Goal: Find specific page/section: Find specific page/section

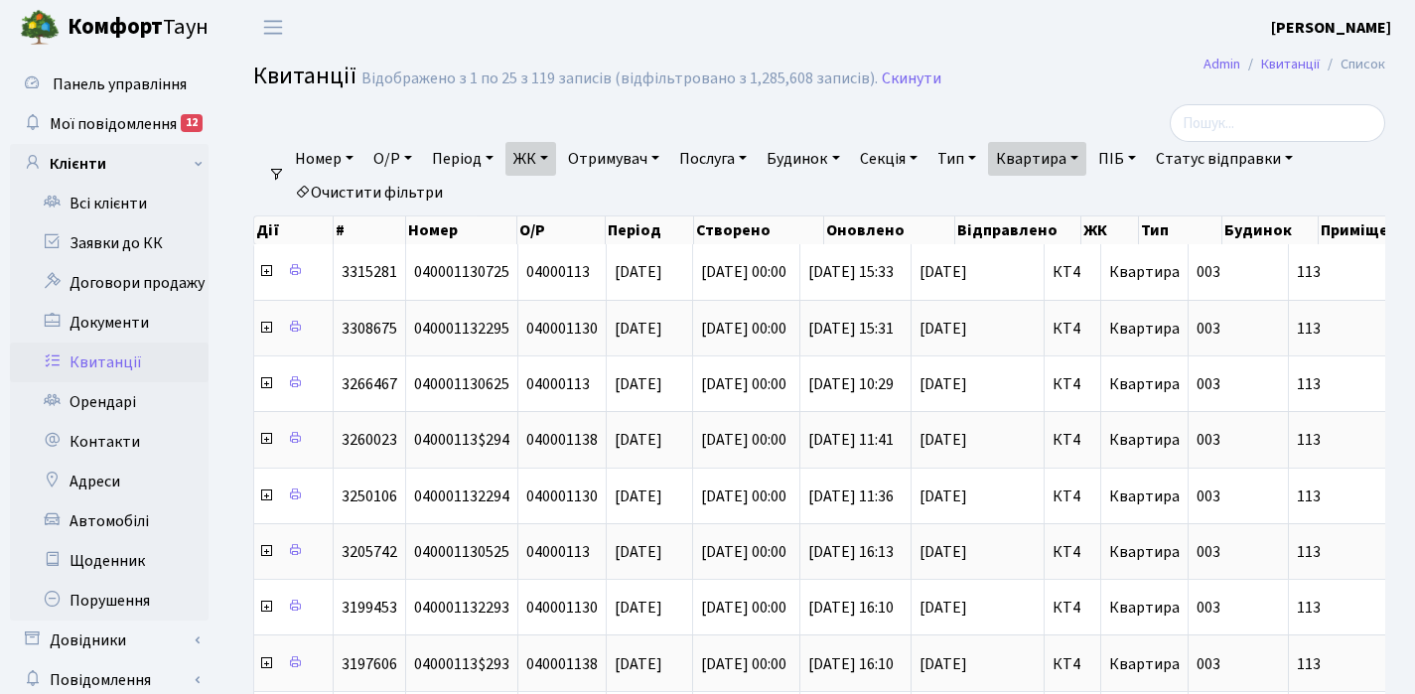
select select "25"
click at [1086, 154] on link "Квартира" at bounding box center [1037, 159] width 98 height 34
click at [1072, 205] on input "113" at bounding box center [1047, 198] width 116 height 38
type input "1"
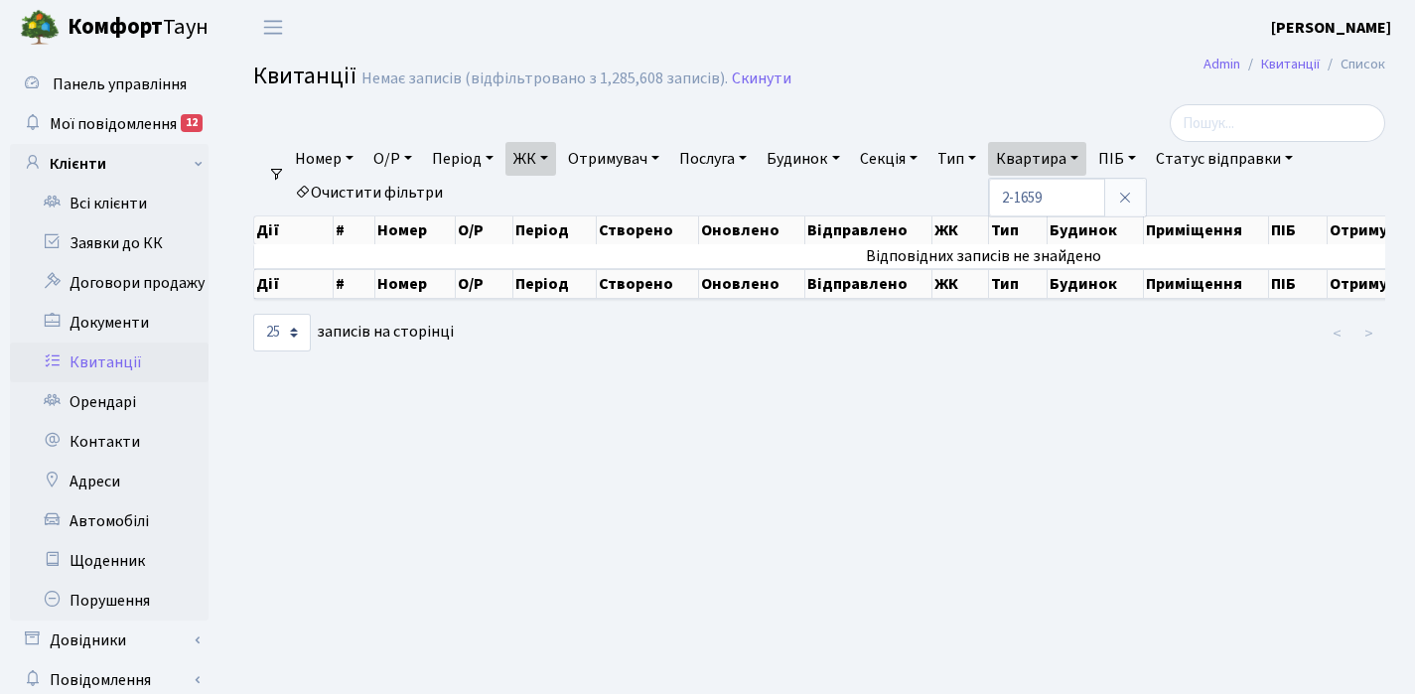
click at [551, 153] on link "ЖК" at bounding box center [530, 159] width 51 height 34
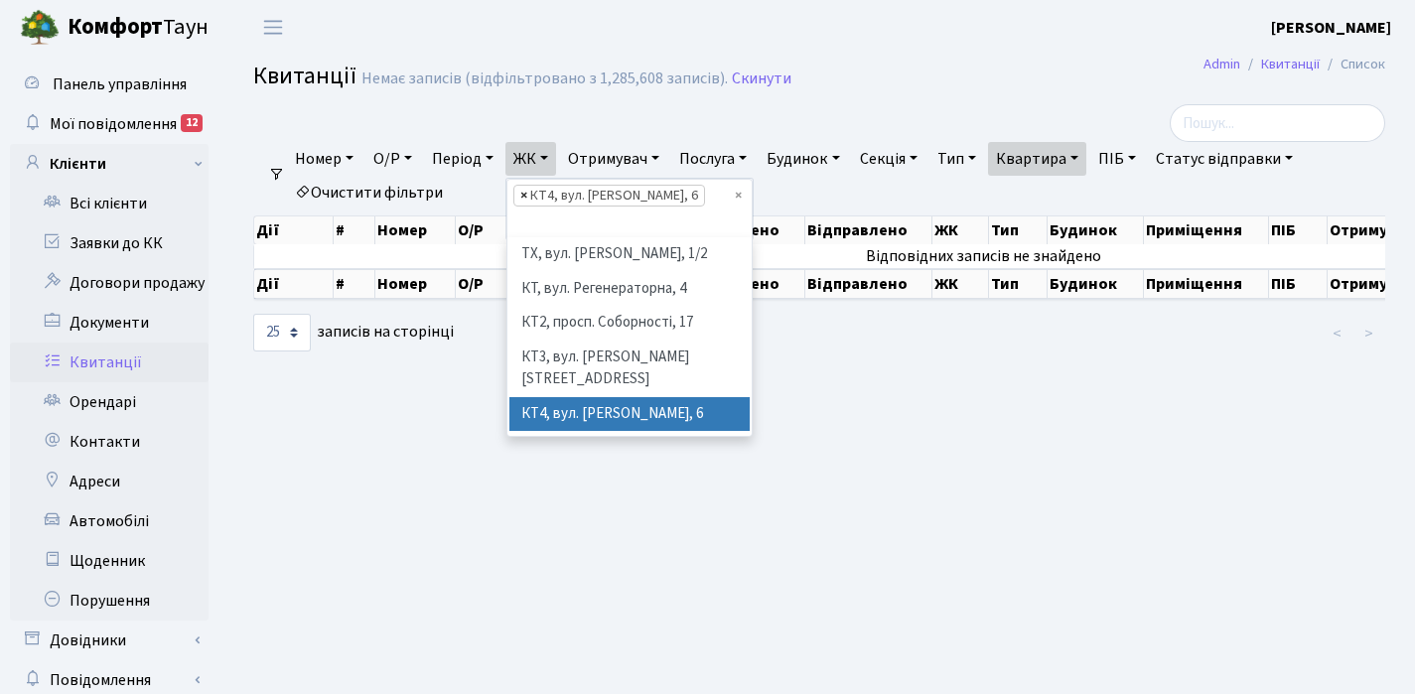
click at [525, 196] on span "×" at bounding box center [523, 196] width 7 height 20
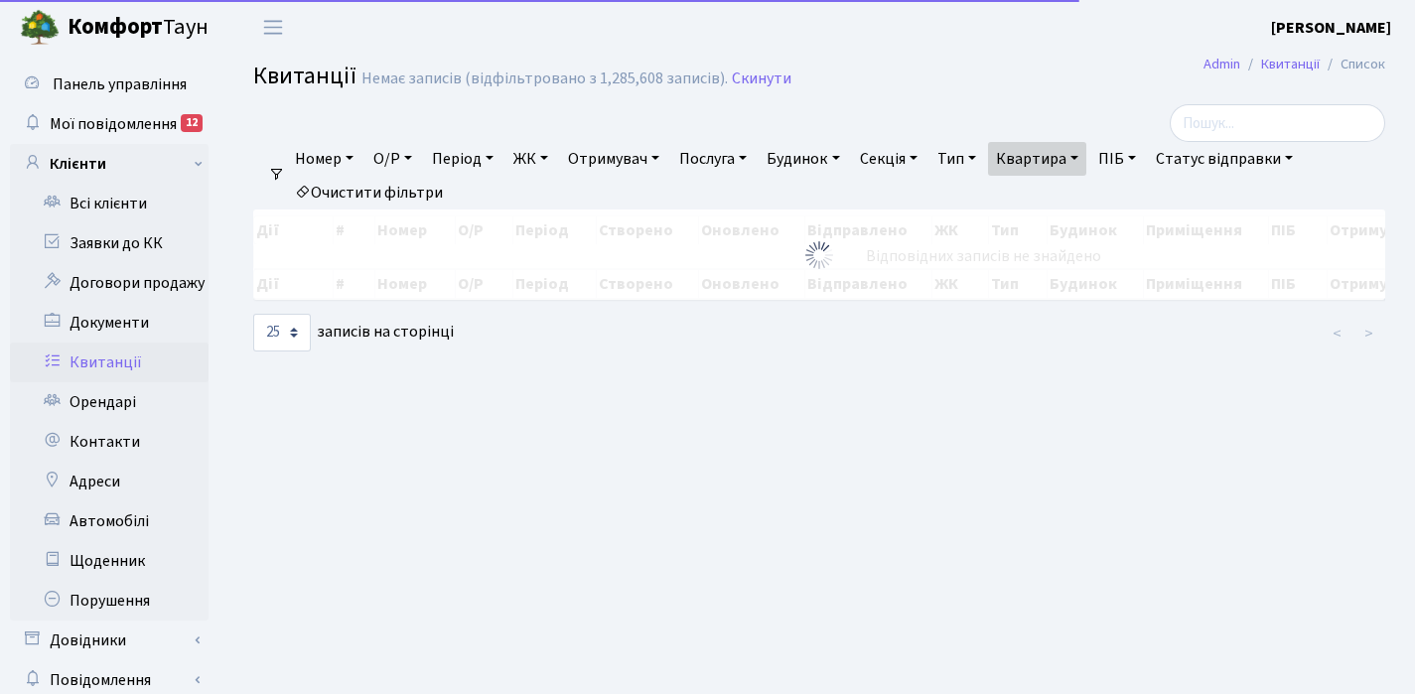
click at [551, 156] on link "ЖК" at bounding box center [530, 159] width 51 height 34
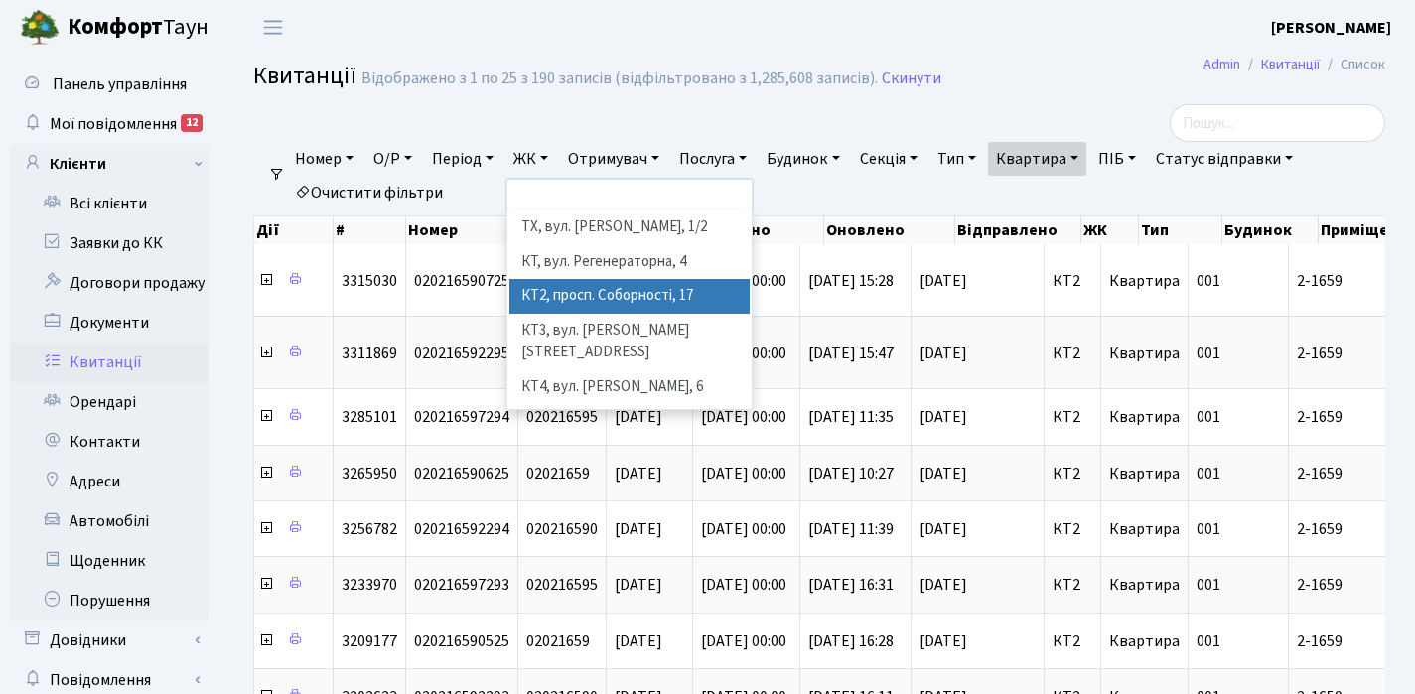
click at [607, 304] on li "КТ2, просп. Соборності, 17" at bounding box center [629, 296] width 240 height 35
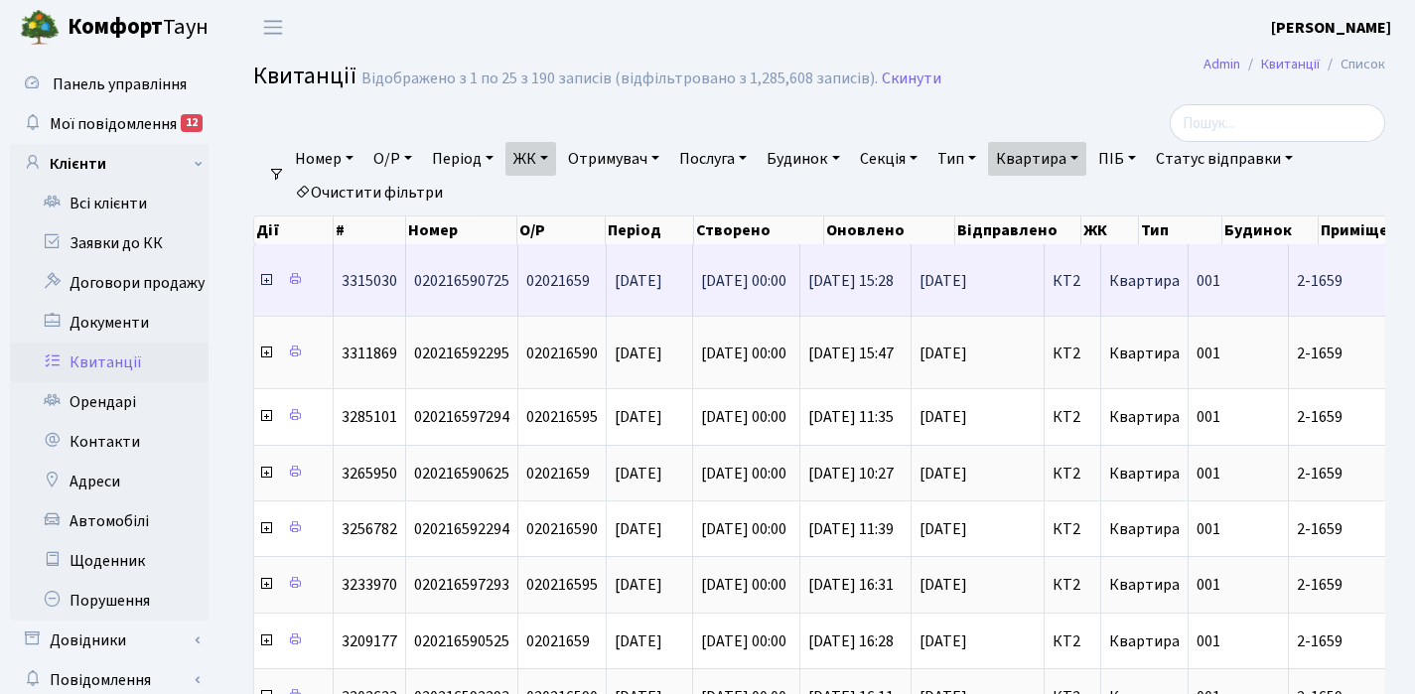
click at [263, 282] on icon at bounding box center [266, 280] width 16 height 16
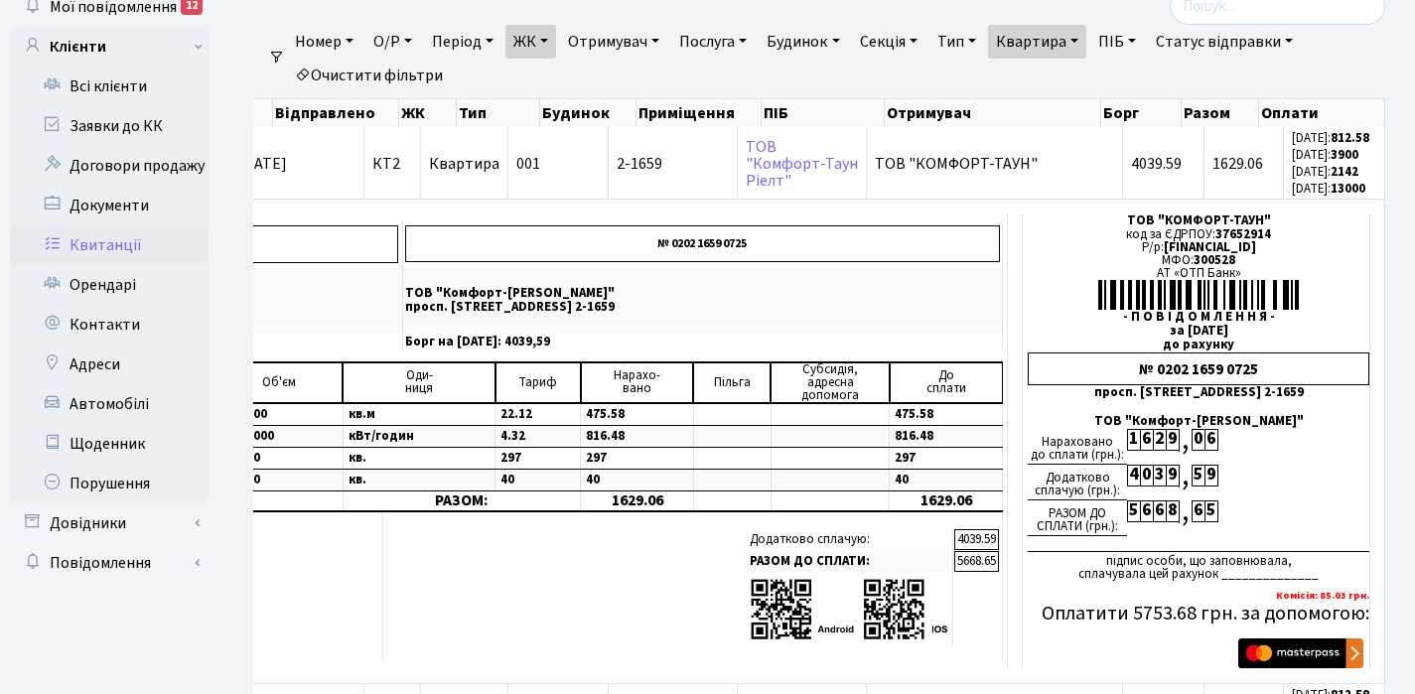
scroll to position [116, 0]
click at [1086, 41] on link "Квартира" at bounding box center [1037, 43] width 98 height 34
type input "2-1673"
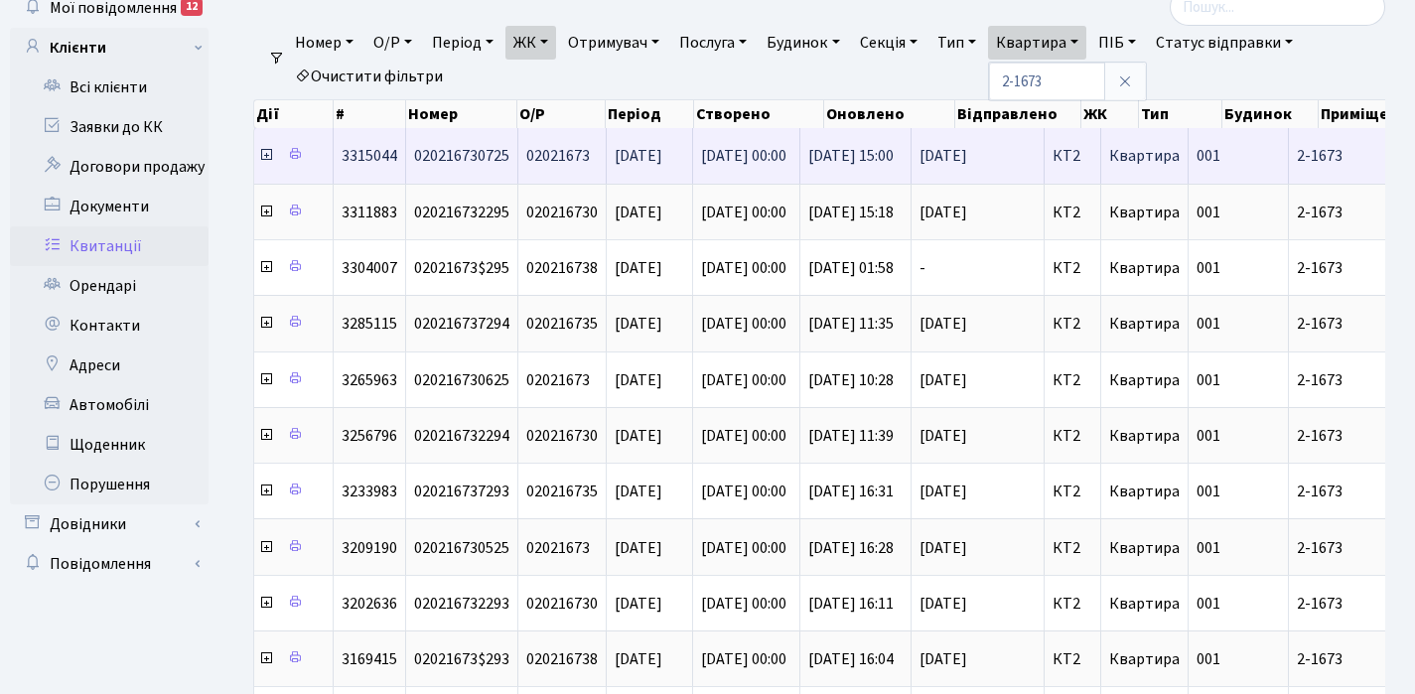
click at [266, 158] on icon at bounding box center [266, 155] width 16 height 16
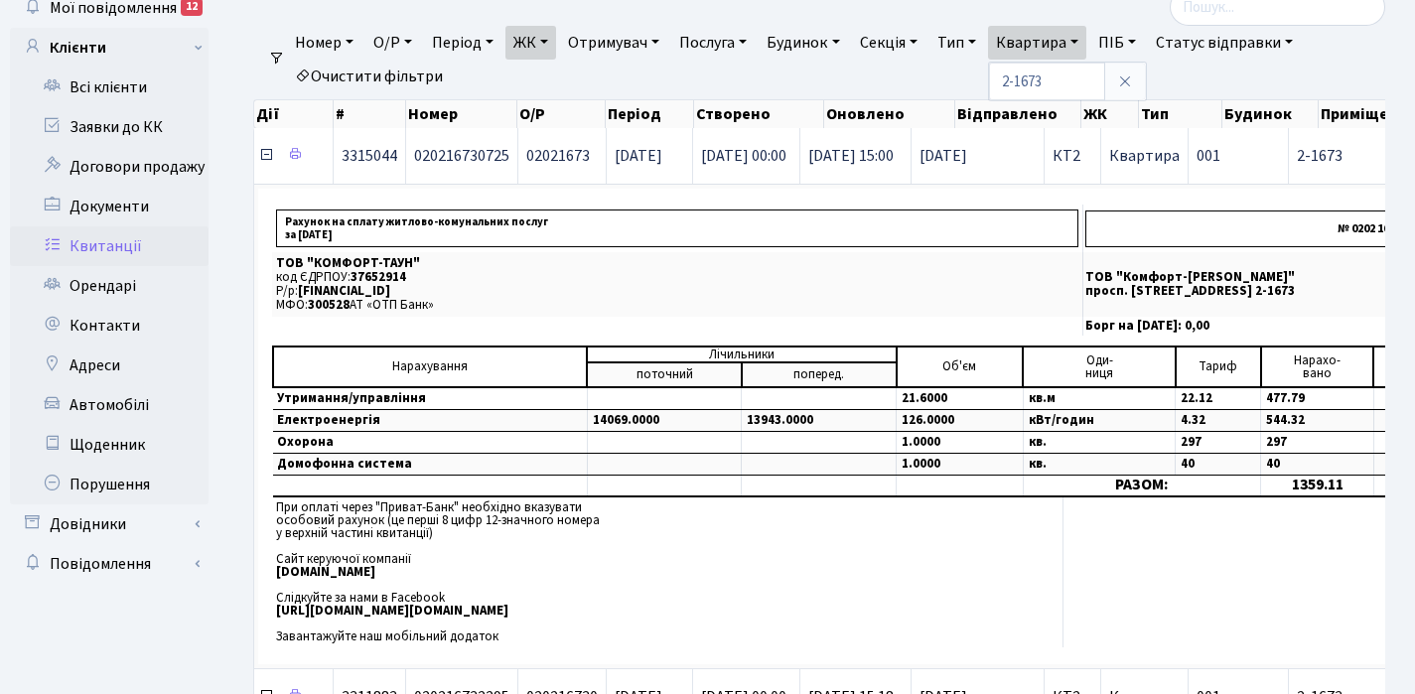
click at [266, 158] on icon at bounding box center [266, 155] width 16 height 16
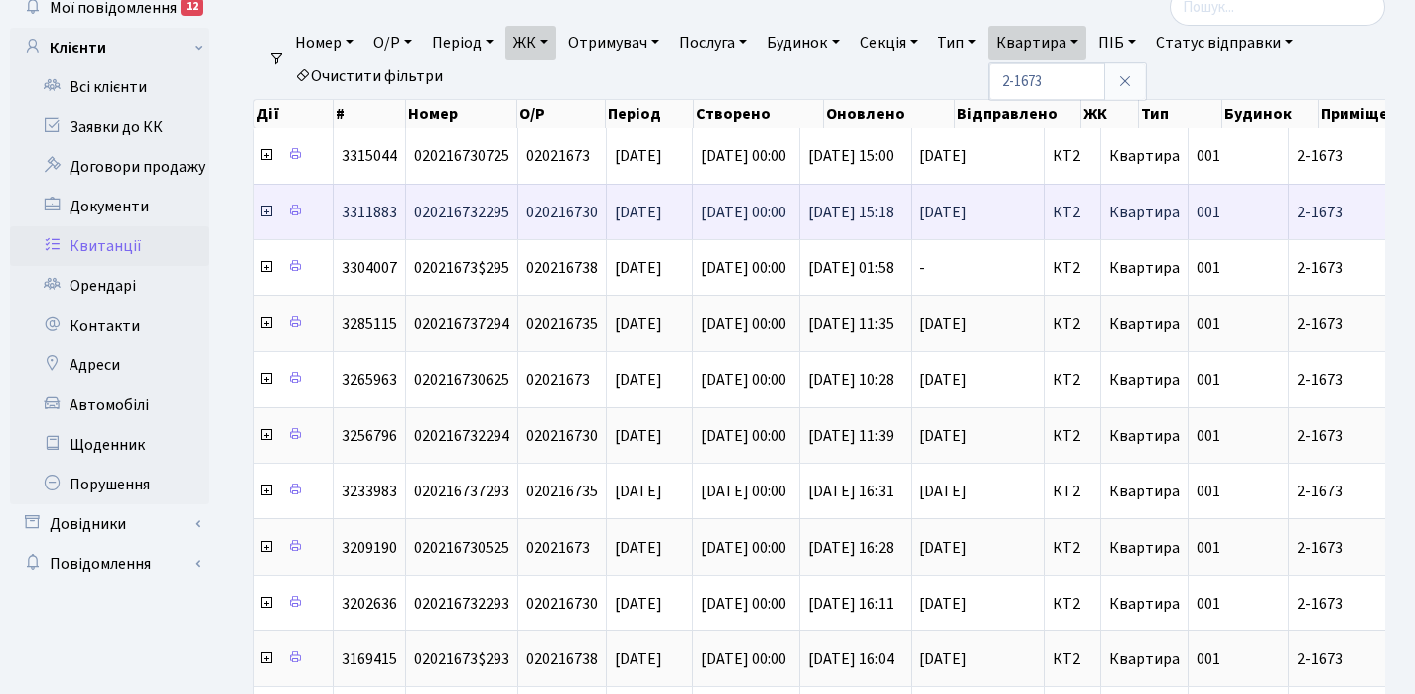
click at [266, 212] on icon at bounding box center [266, 212] width 16 height 16
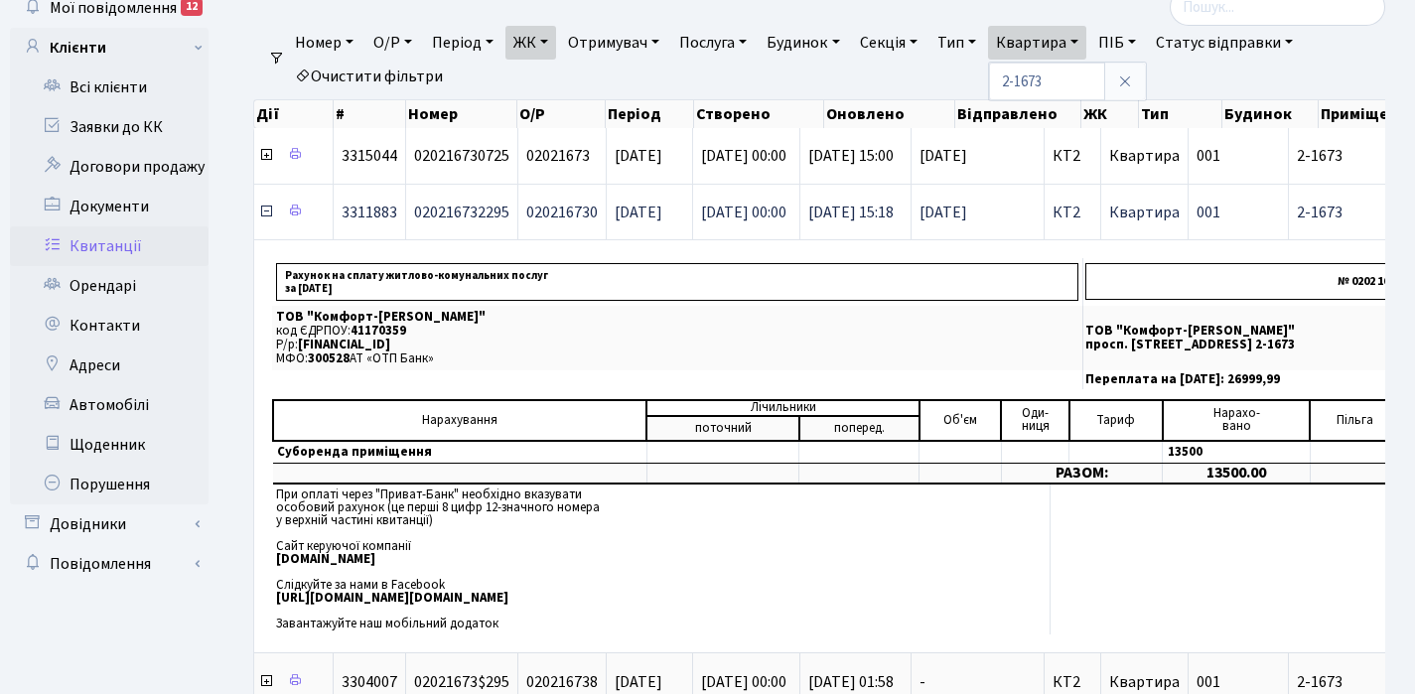
click at [266, 212] on icon at bounding box center [266, 212] width 16 height 16
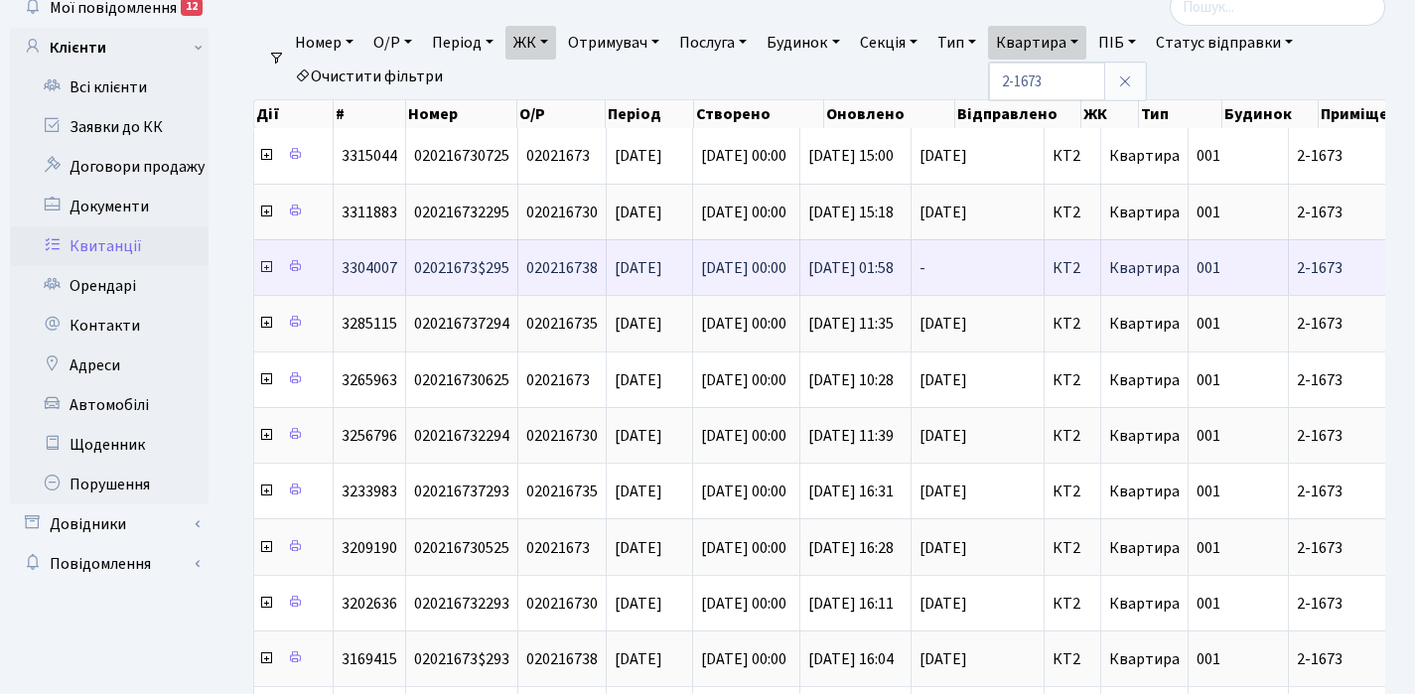
click at [268, 268] on icon at bounding box center [266, 267] width 16 height 16
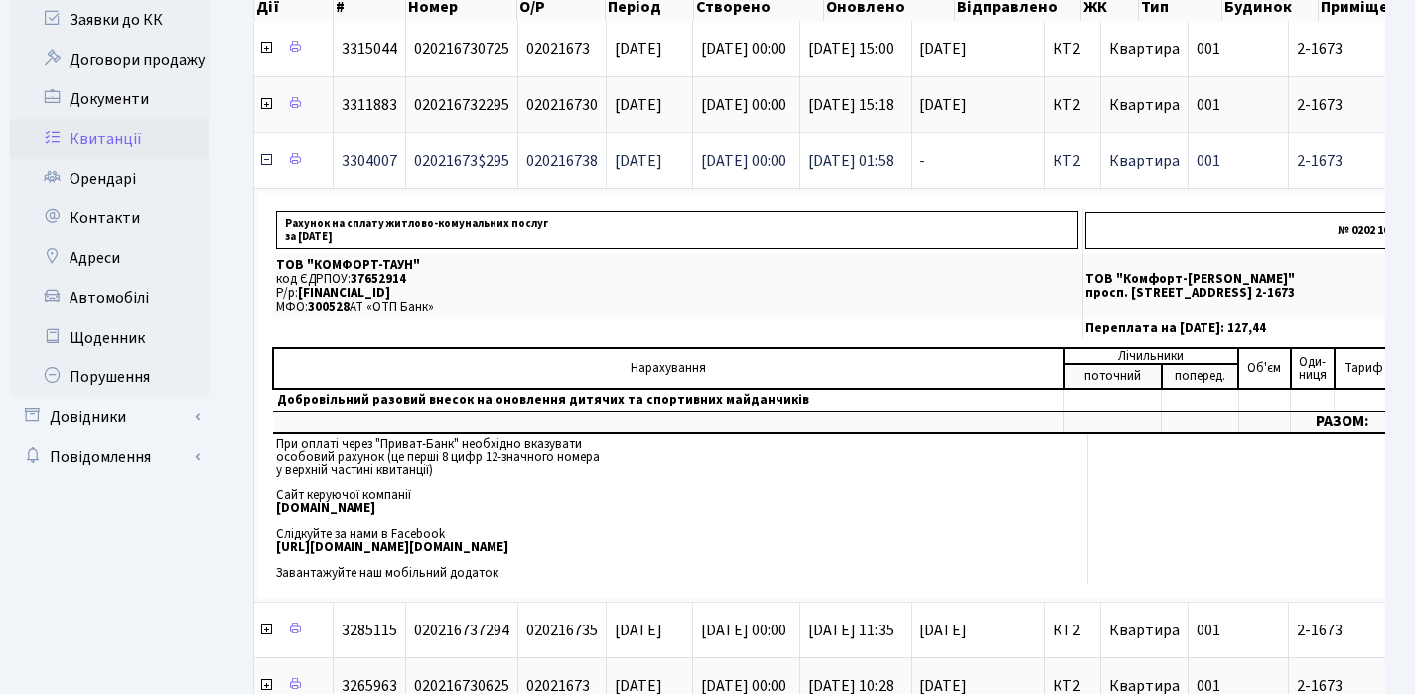
scroll to position [240, 0]
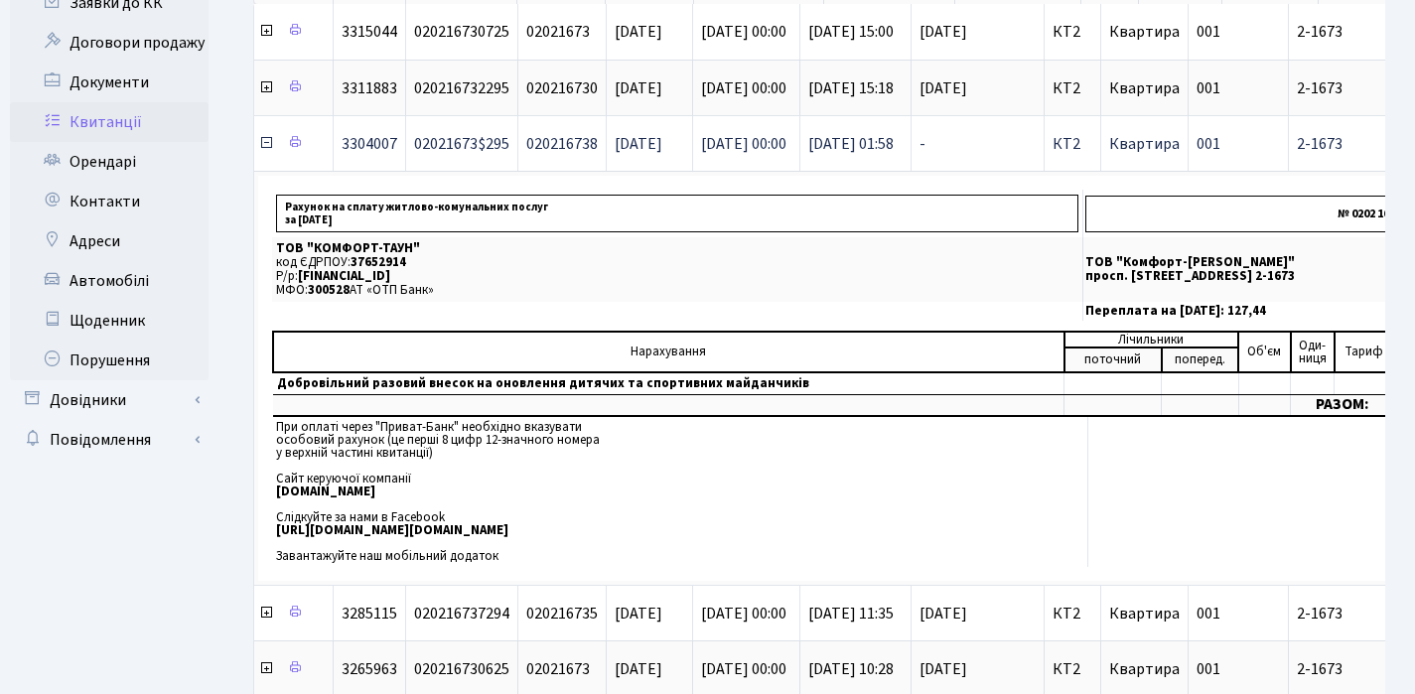
click at [263, 146] on icon at bounding box center [266, 143] width 16 height 16
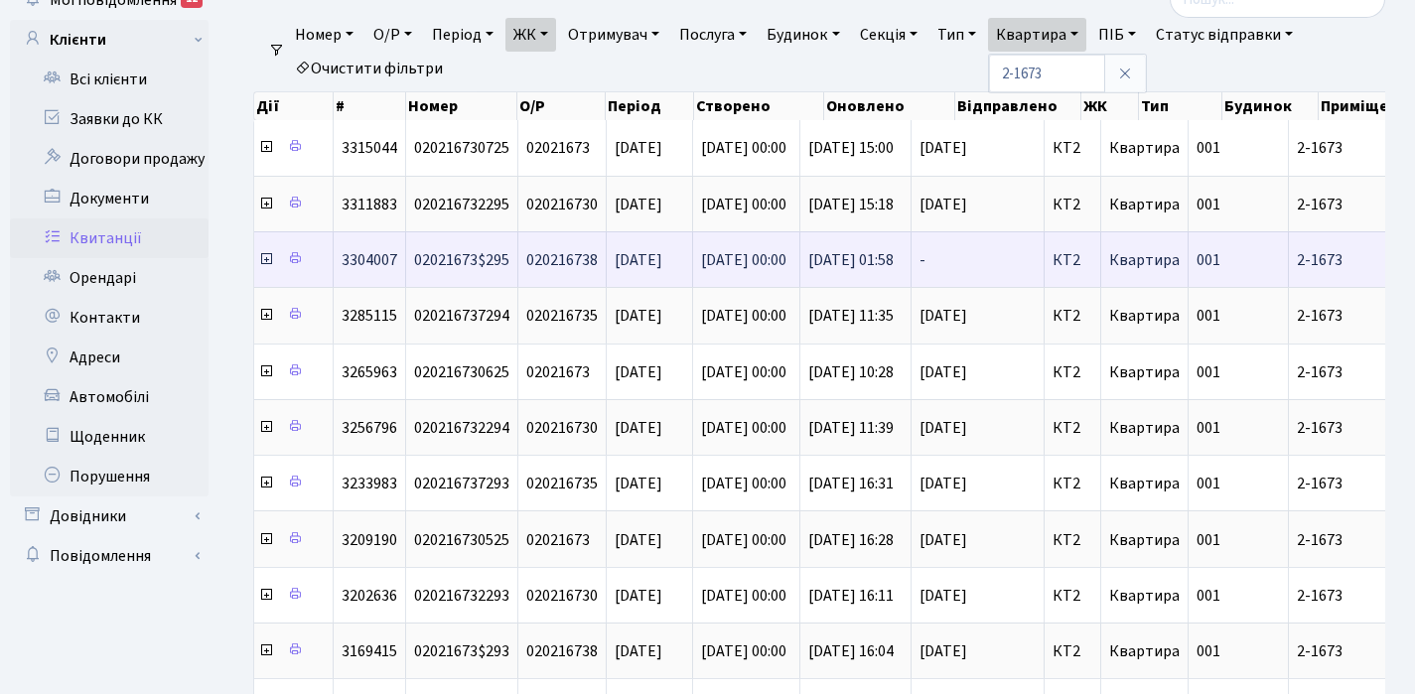
scroll to position [117, 0]
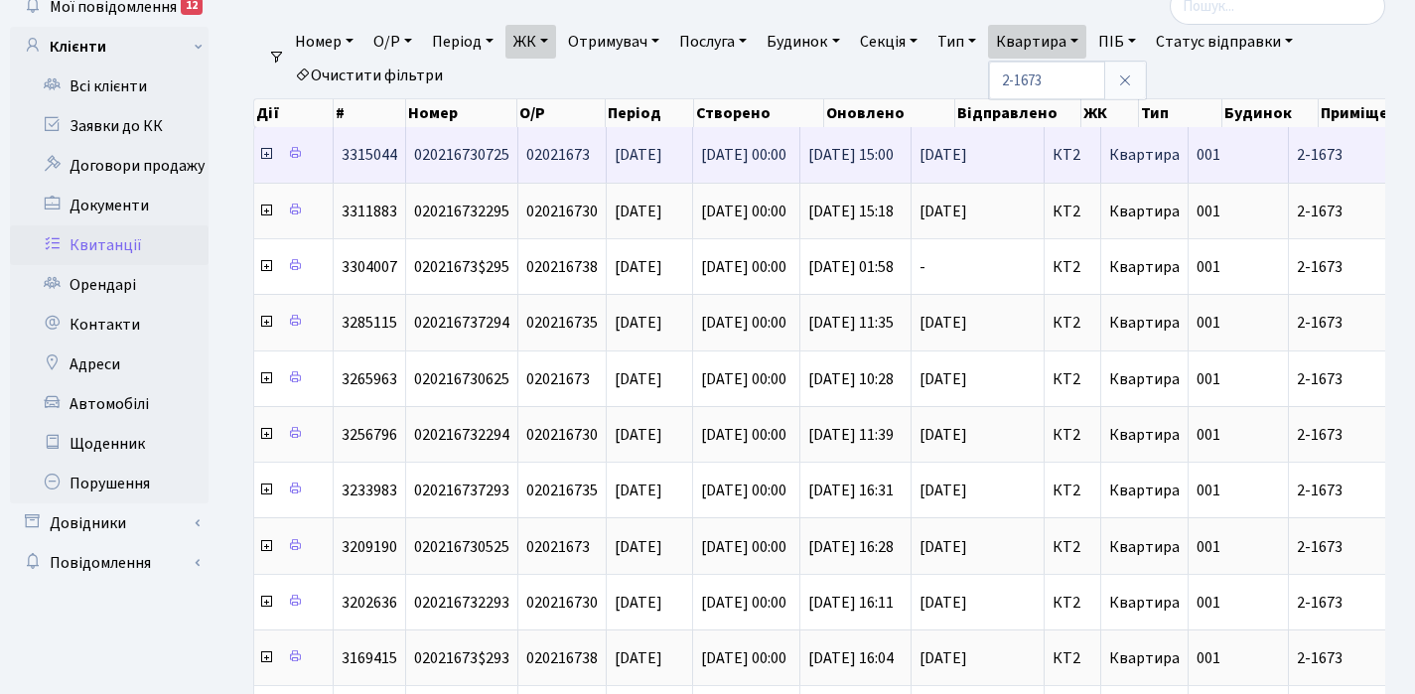
click at [264, 156] on icon at bounding box center [266, 154] width 16 height 16
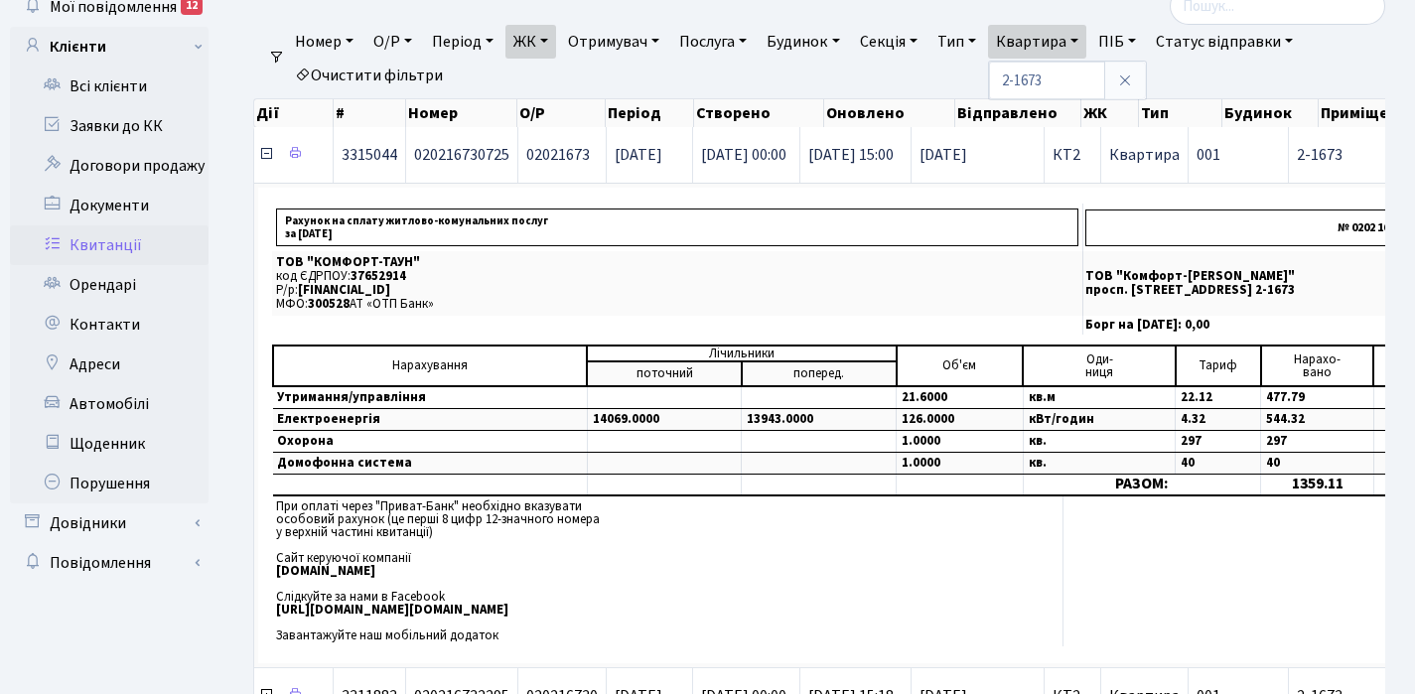
click at [264, 156] on icon at bounding box center [266, 154] width 16 height 16
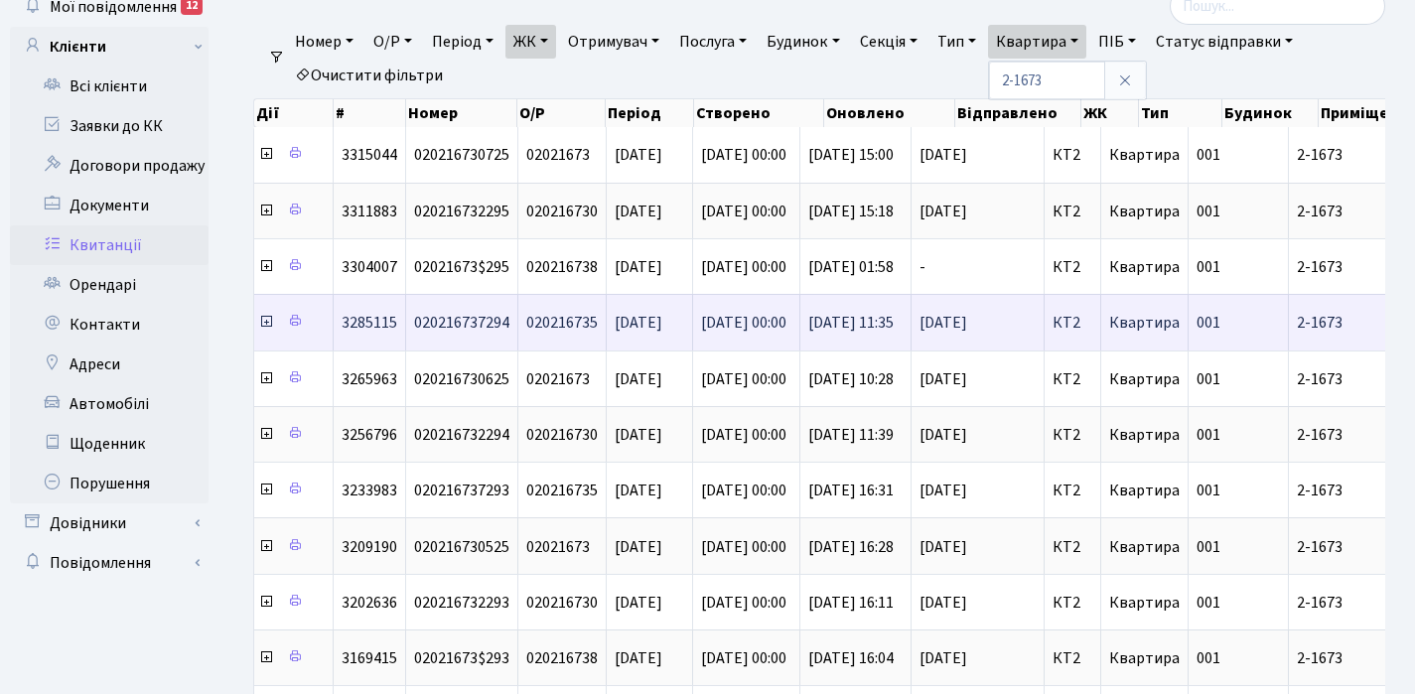
click at [267, 322] on icon at bounding box center [266, 322] width 16 height 16
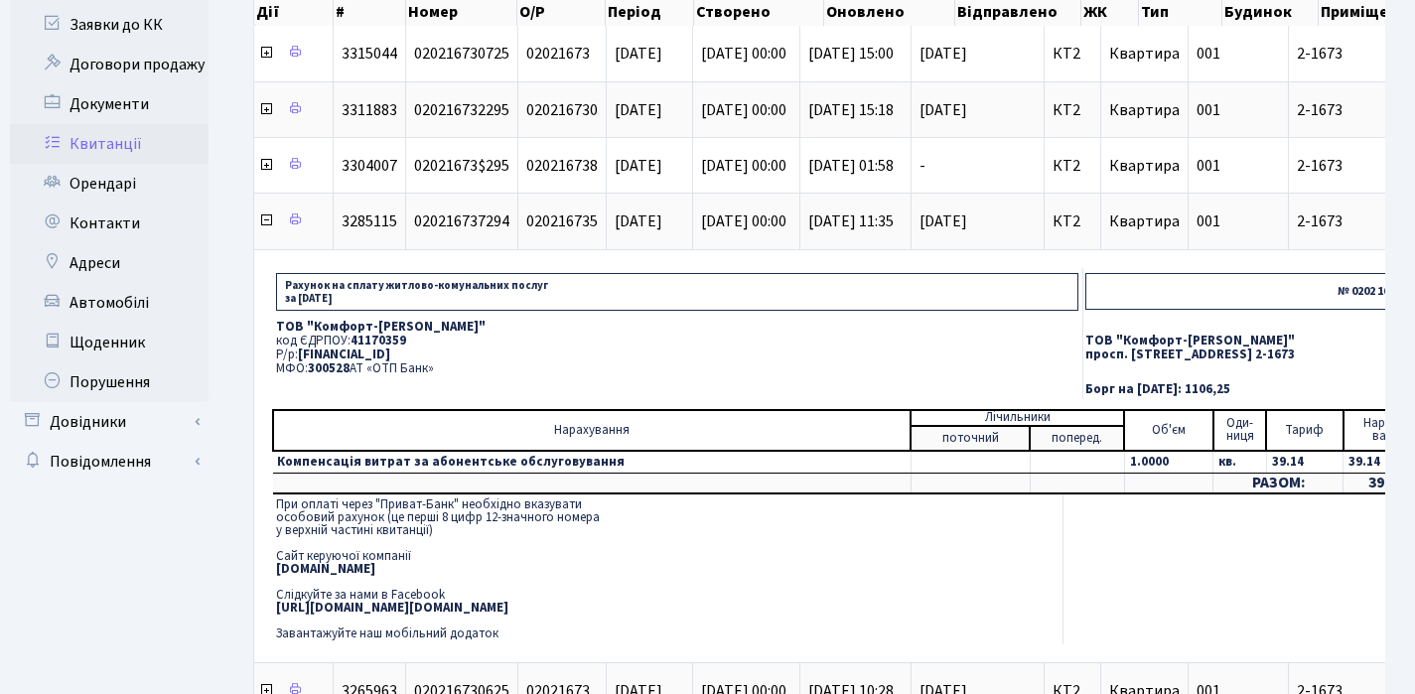
scroll to position [222, 0]
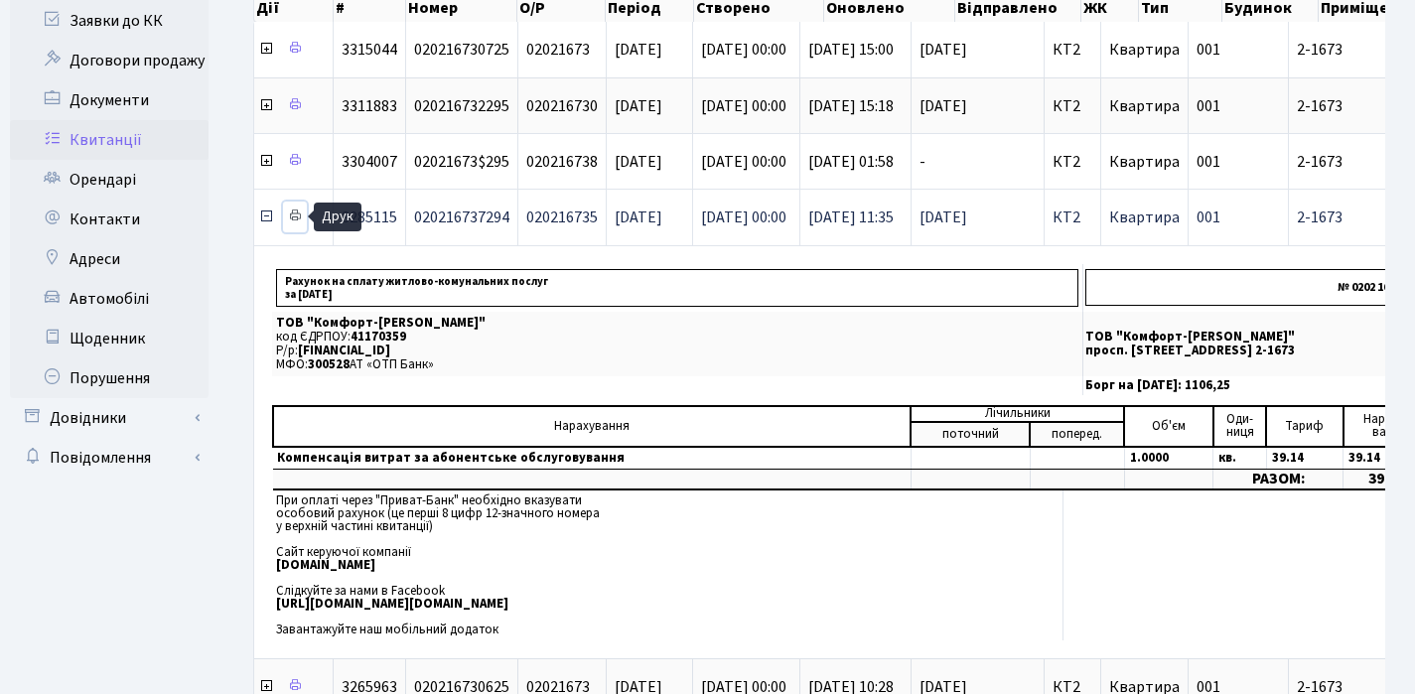
click at [298, 215] on icon at bounding box center [295, 216] width 14 height 14
click at [265, 220] on icon at bounding box center [266, 217] width 16 height 16
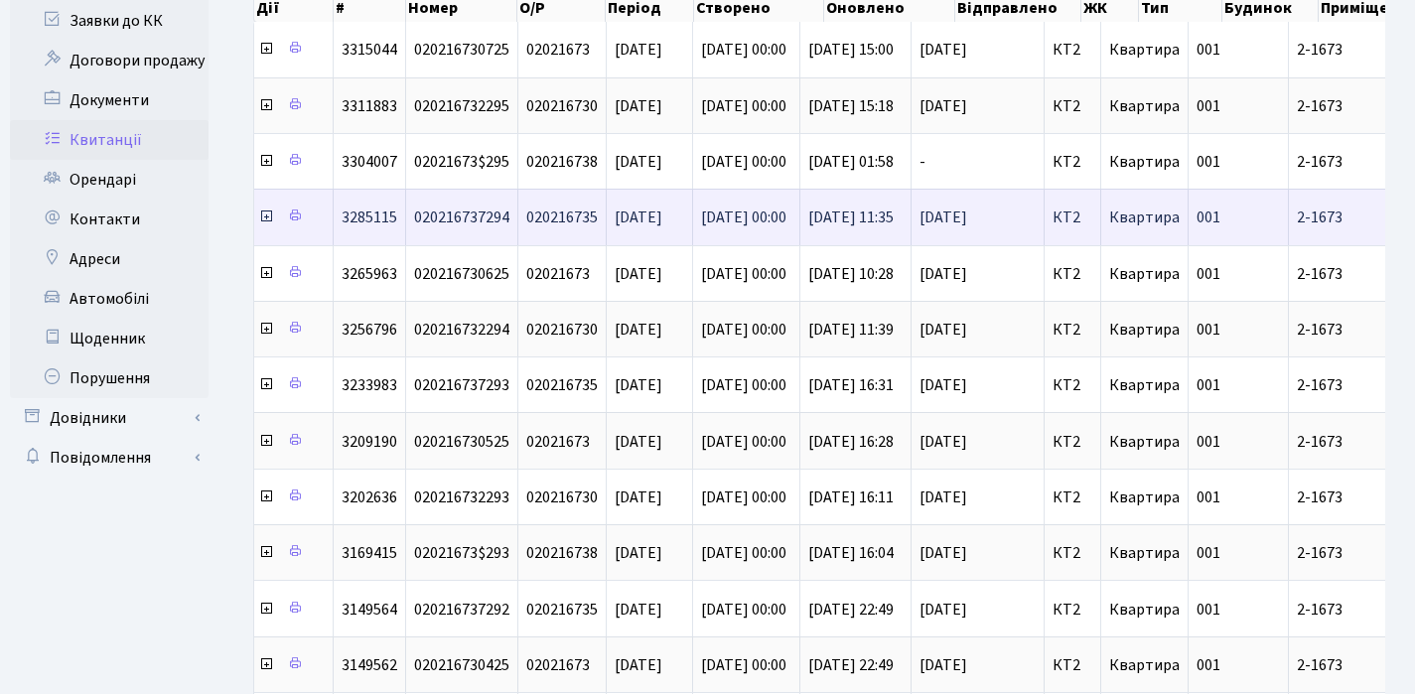
scroll to position [64, 0]
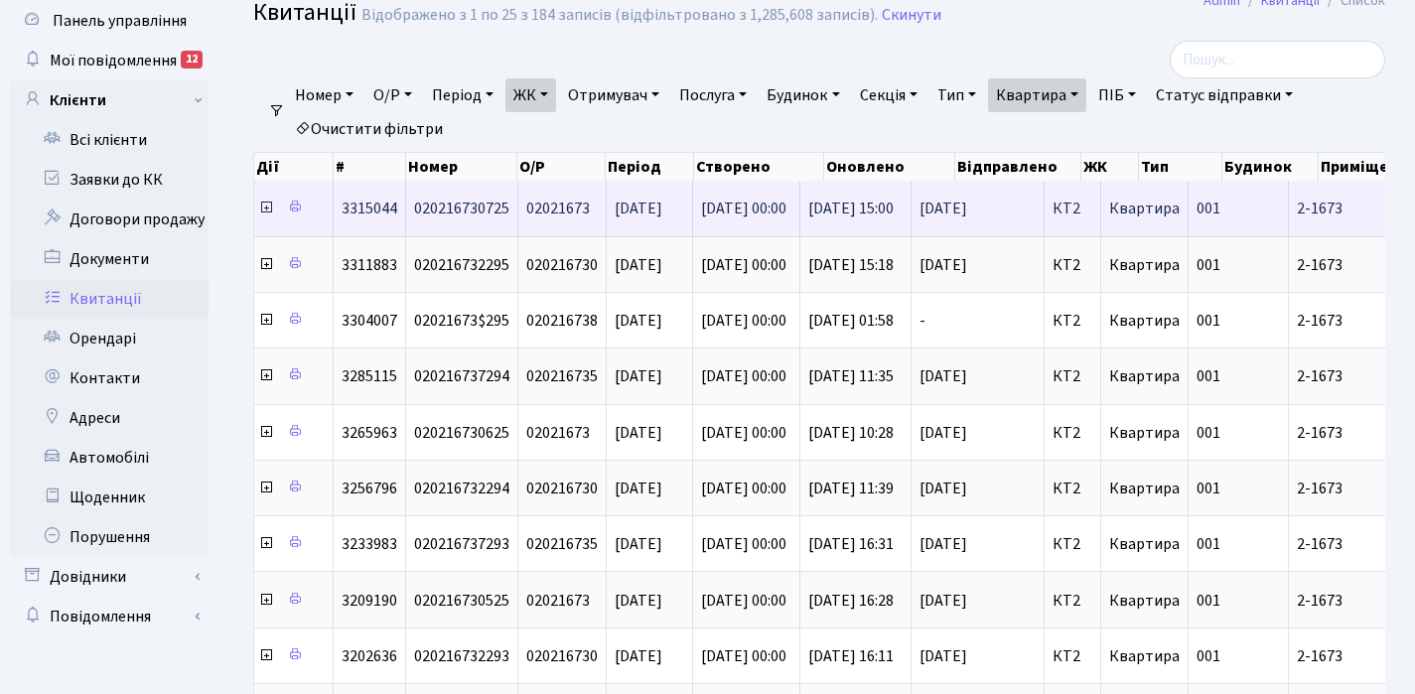
click at [269, 209] on icon at bounding box center [266, 208] width 16 height 16
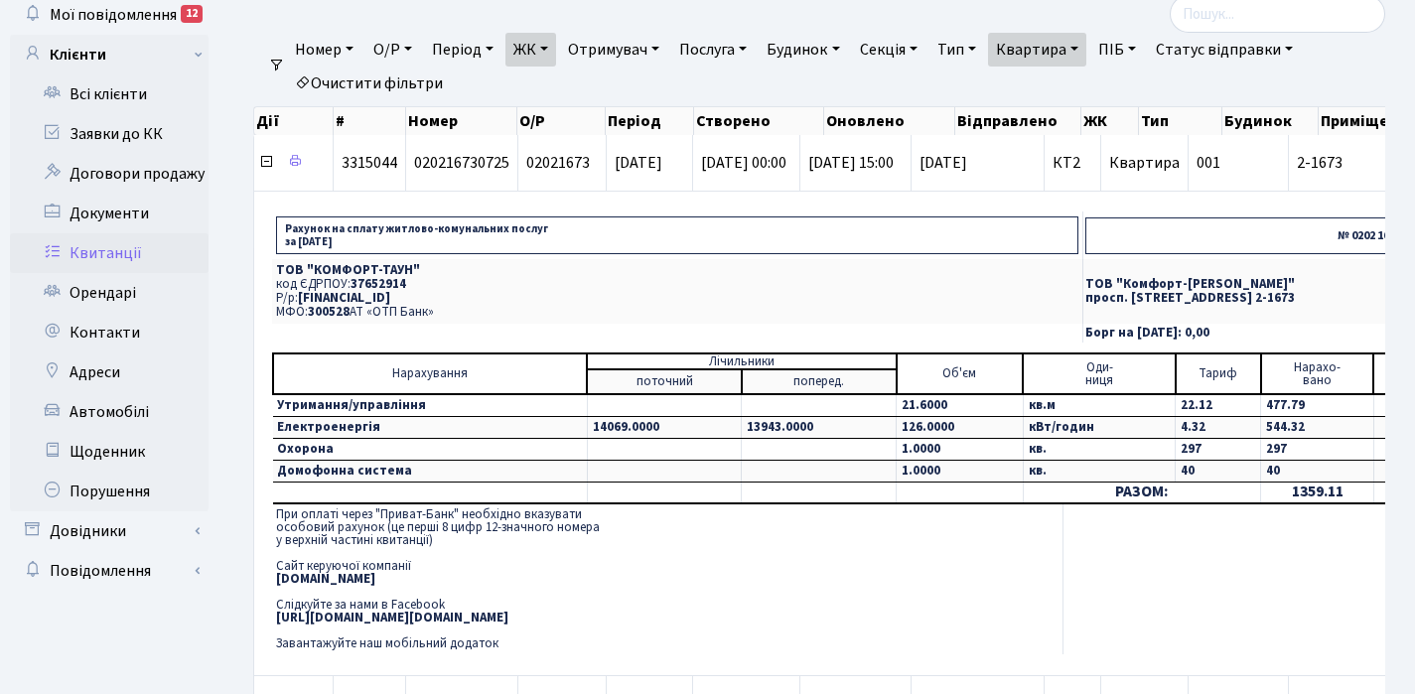
scroll to position [215, 0]
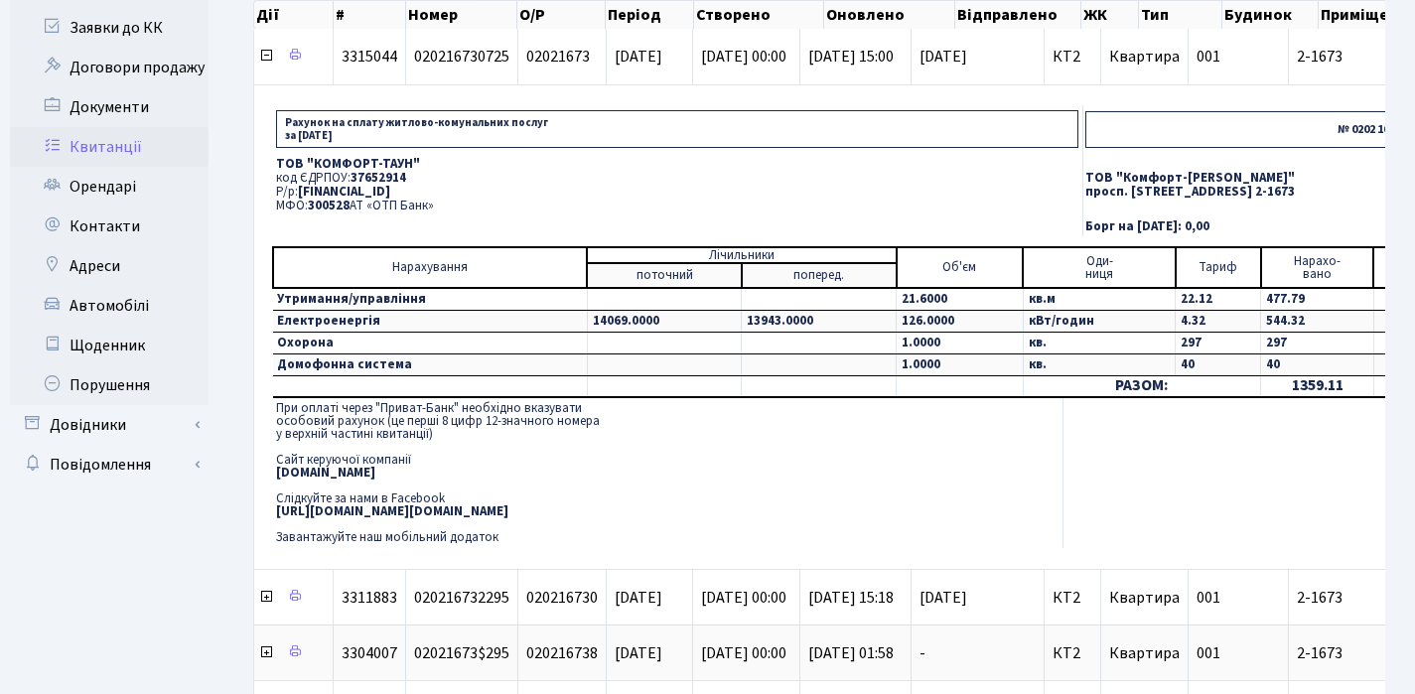
click at [281, 162] on p "ТОВ "КОМФОРТ-ТАУН"" at bounding box center [677, 164] width 802 height 13
click at [278, 162] on p "ТОВ "КОМФОРТ-ТАУН"" at bounding box center [677, 164] width 802 height 13
drag, startPoint x: 276, startPoint y: 163, endPoint x: 434, endPoint y: 203, distance: 162.8
click at [434, 203] on td "ТОВ "КОМФОРТ-ТАУН" код ЄДРПОУ: 37652914 Р/р: [FINANCIAL_ID] МФО: 300528 АТ «ОТП…" at bounding box center [677, 185] width 810 height 65
copy td "ТОВ "КОМФОРТ-ТАУН" код ЄДРПОУ: 37652914 Р/р: [FINANCIAL_ID] МФО: 300528 АТ «ОТП…"
